Goal: Transaction & Acquisition: Purchase product/service

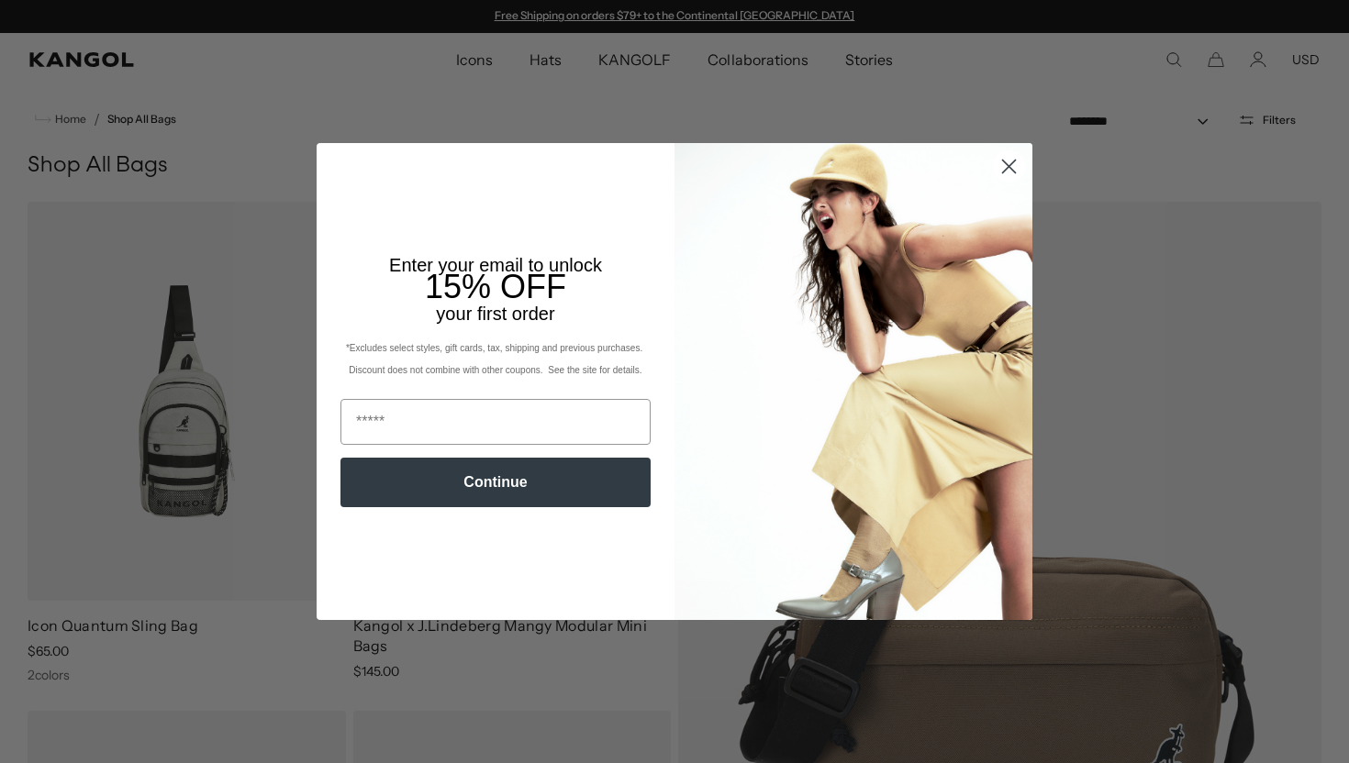
click at [998, 176] on circle "Close dialog" at bounding box center [1009, 166] width 30 height 30
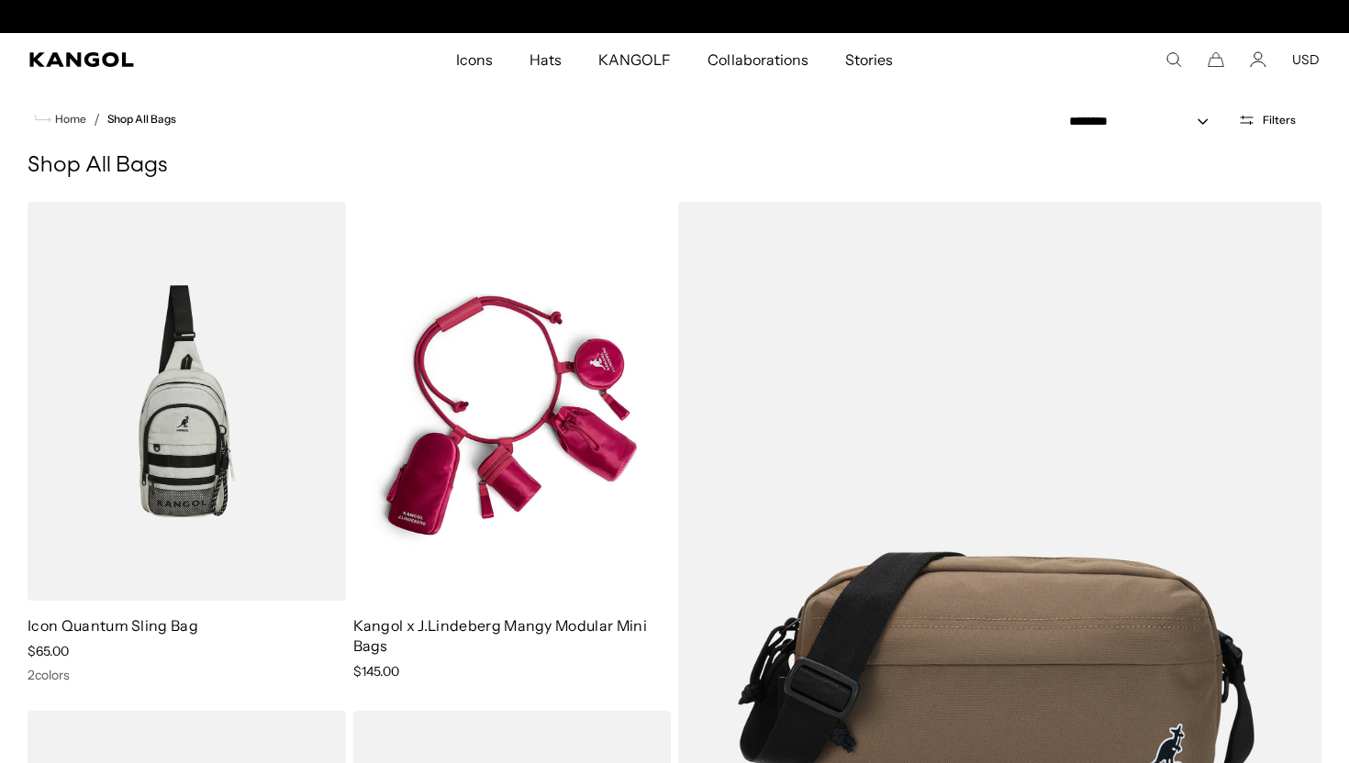
scroll to position [0, 378]
